Goal: Task Accomplishment & Management: Use online tool/utility

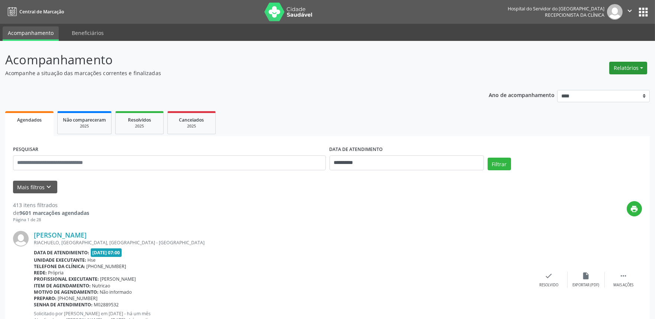
click at [640, 68] on button "Relatórios" at bounding box center [628, 68] width 38 height 13
drag, startPoint x: 622, startPoint y: 74, endPoint x: 612, endPoint y: 80, distance: 12.1
click at [620, 74] on div "Relatórios Agendamentos Procedimentos realizados" at bounding box center [627, 68] width 43 height 18
click at [621, 68] on button "Relatórios" at bounding box center [628, 68] width 38 height 13
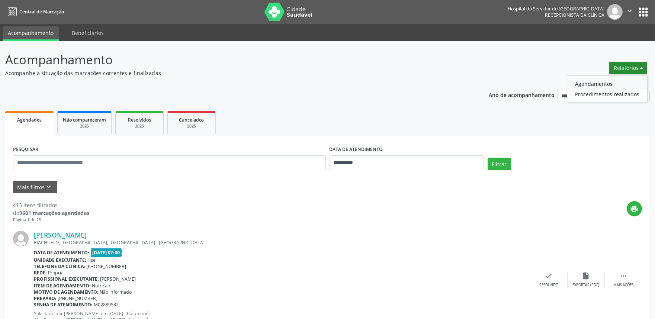
click at [611, 87] on link "Agendamentos" at bounding box center [607, 83] width 80 height 10
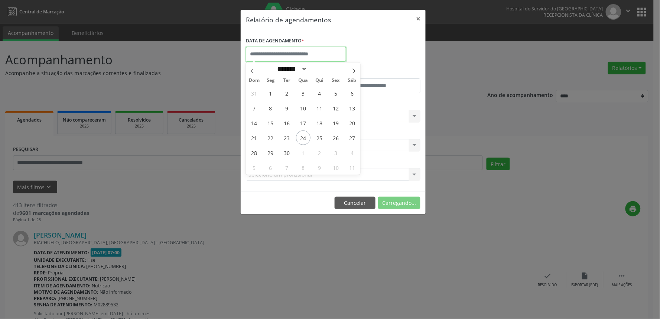
click at [306, 53] on input "text" at bounding box center [296, 54] width 100 height 15
click at [306, 138] on span "24" at bounding box center [303, 137] width 14 height 14
type input "**********"
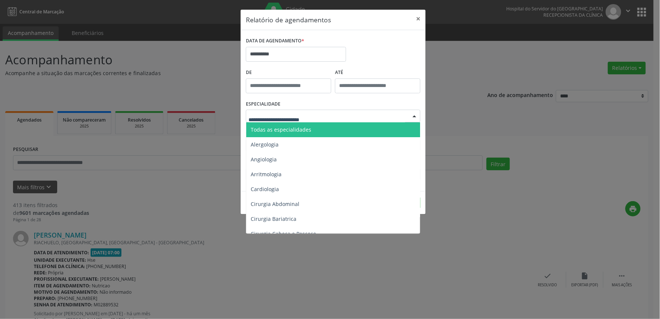
click at [306, 133] on span "Todas as especialidades" at bounding box center [333, 129] width 175 height 15
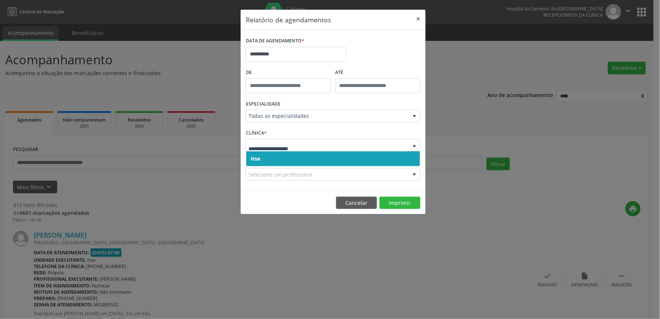
click at [298, 151] on span "Hse" at bounding box center [333, 158] width 174 height 15
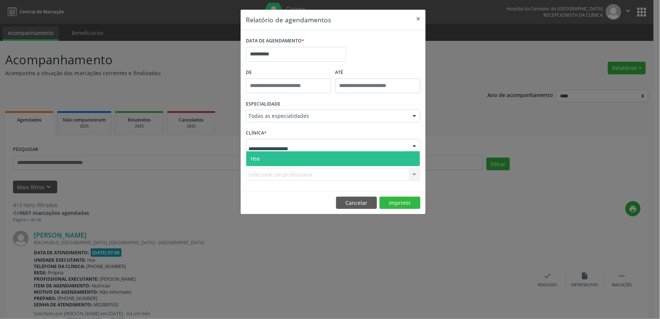
click at [294, 158] on span "Hse" at bounding box center [333, 158] width 174 height 15
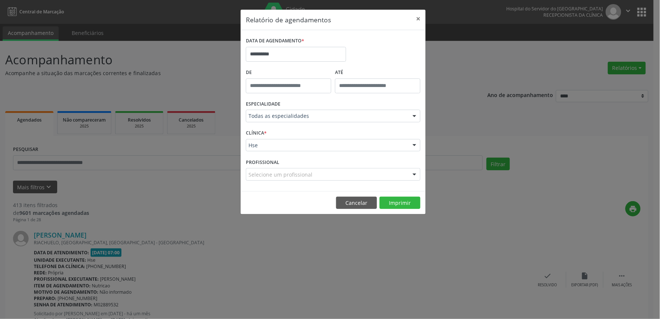
click at [291, 167] on div "PROFISSIONAL Selecione um profissional Todos os profissionais [PERSON_NAME] Int…" at bounding box center [333, 170] width 178 height 29
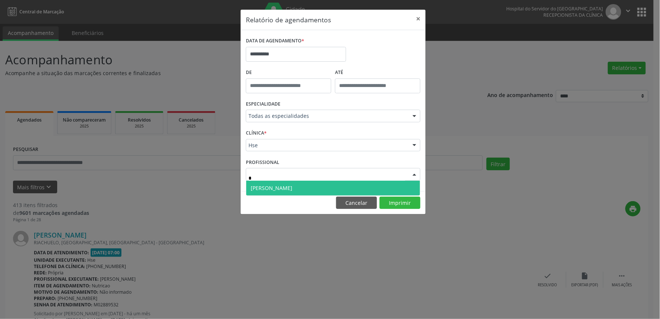
type input "**"
click at [276, 187] on span "[PERSON_NAME]" at bounding box center [272, 187] width 42 height 7
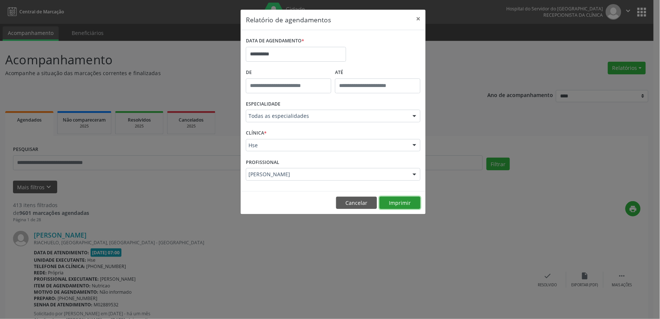
click at [418, 202] on button "Imprimir" at bounding box center [400, 203] width 41 height 13
click at [419, 16] on button "×" at bounding box center [418, 19] width 15 height 18
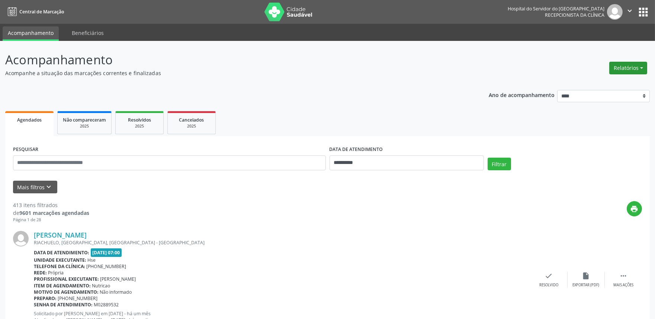
click at [634, 65] on button "Relatórios" at bounding box center [628, 68] width 38 height 13
click at [610, 81] on link "Agendamentos" at bounding box center [607, 83] width 80 height 10
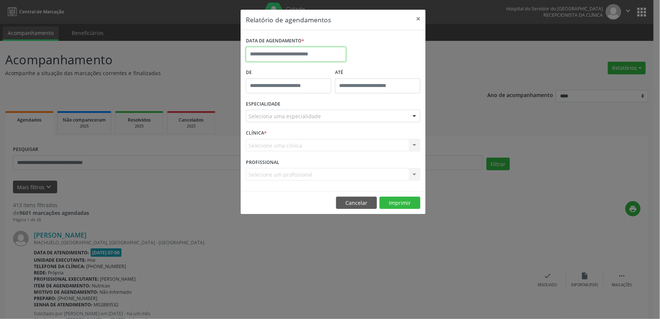
click at [296, 58] on input "text" at bounding box center [296, 54] width 100 height 15
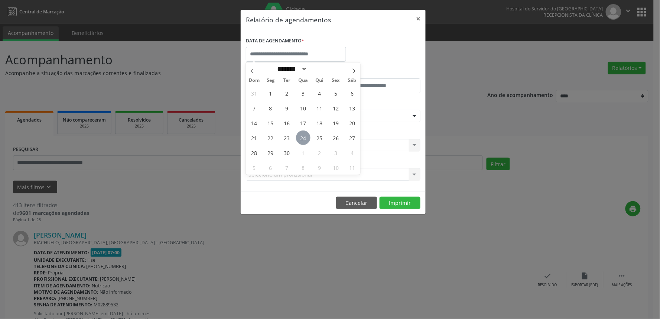
click at [304, 136] on span "24" at bounding box center [303, 137] width 14 height 14
type input "**********"
click at [304, 136] on span "24" at bounding box center [303, 137] width 14 height 14
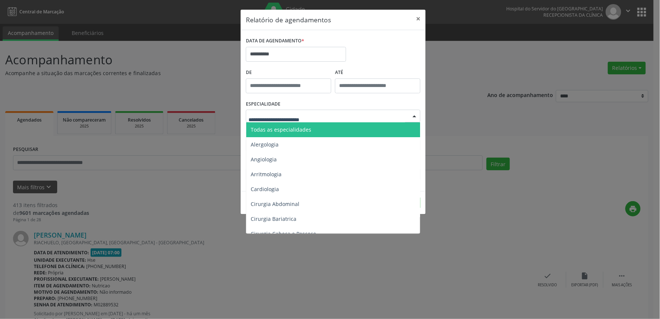
click at [302, 127] on span "Todas as especialidades" at bounding box center [281, 129] width 61 height 7
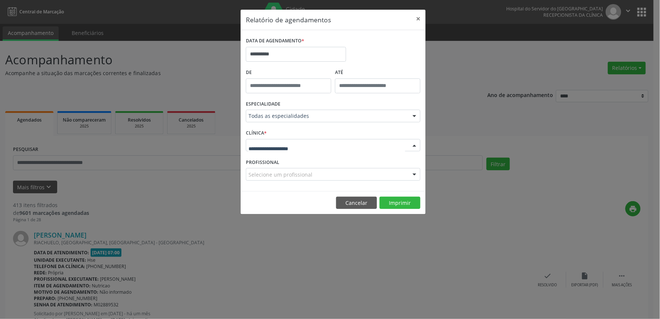
click at [326, 149] on div at bounding box center [333, 145] width 175 height 13
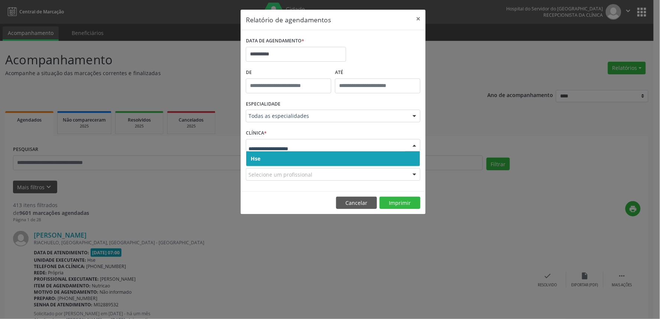
click at [323, 158] on span "Hse" at bounding box center [333, 158] width 174 height 15
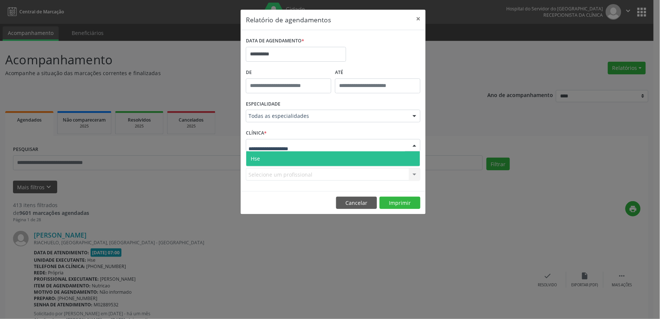
click at [326, 148] on div at bounding box center [333, 145] width 175 height 13
click at [325, 156] on span "Hse" at bounding box center [333, 158] width 174 height 15
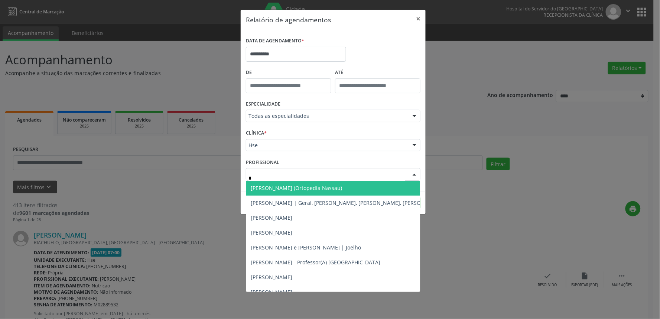
type input "**"
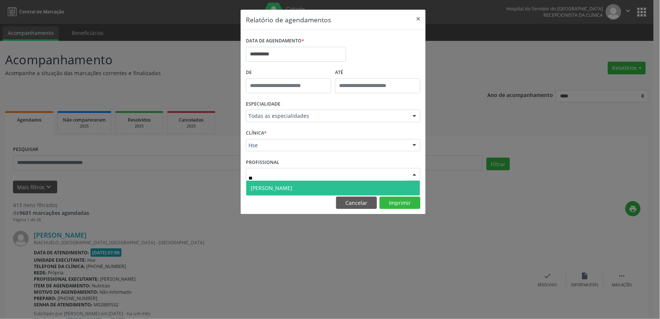
click at [306, 191] on span "[PERSON_NAME]" at bounding box center [333, 188] width 174 height 15
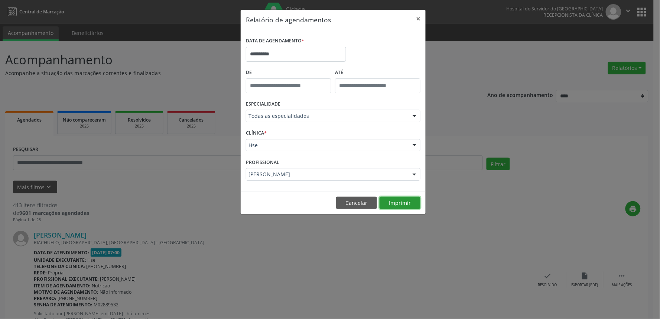
click at [397, 203] on button "Imprimir" at bounding box center [400, 203] width 41 height 13
